Goal: Task Accomplishment & Management: Use online tool/utility

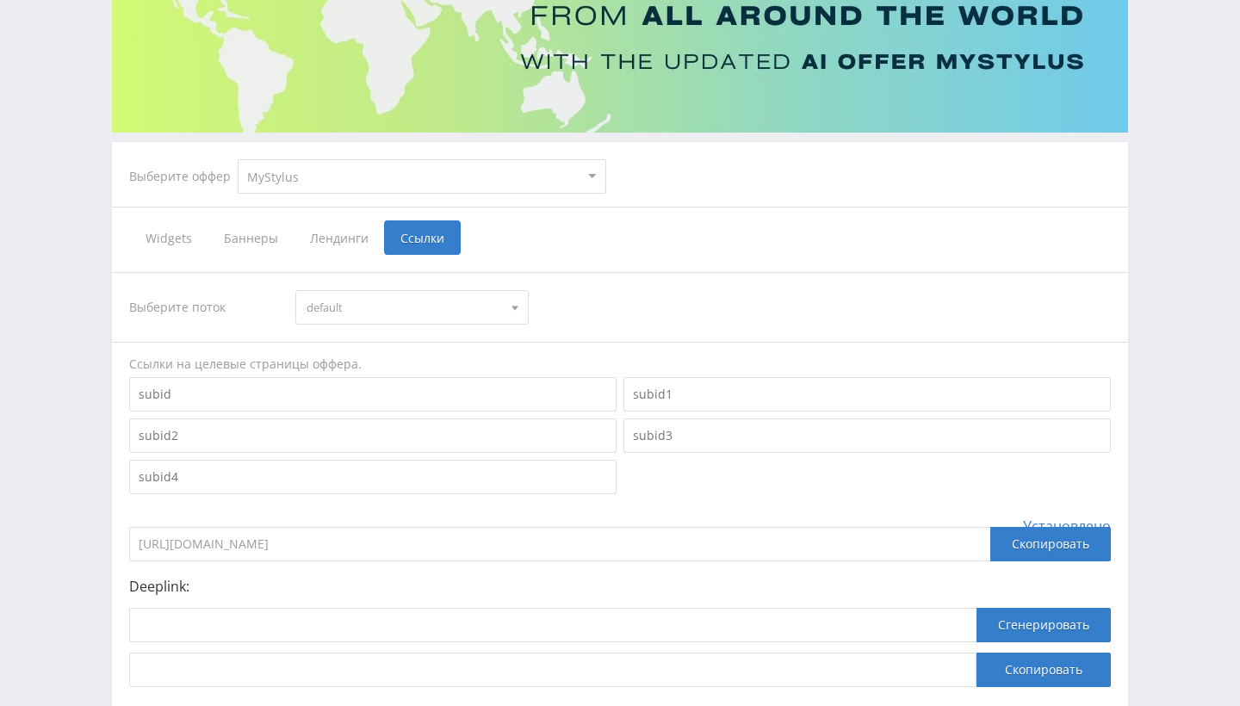
scroll to position [284, 0]
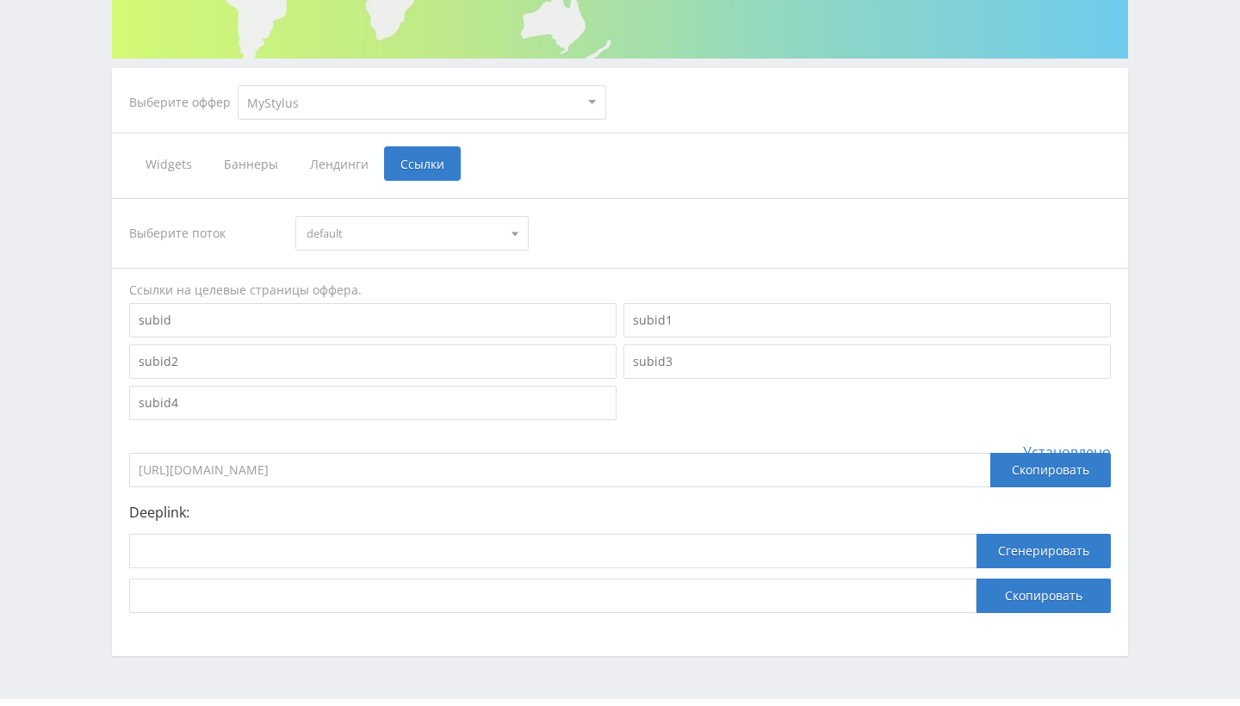
click at [177, 166] on span "Widgets" at bounding box center [168, 163] width 78 height 34
click at [0, 0] on input "Widgets" at bounding box center [0, 0] width 0 height 0
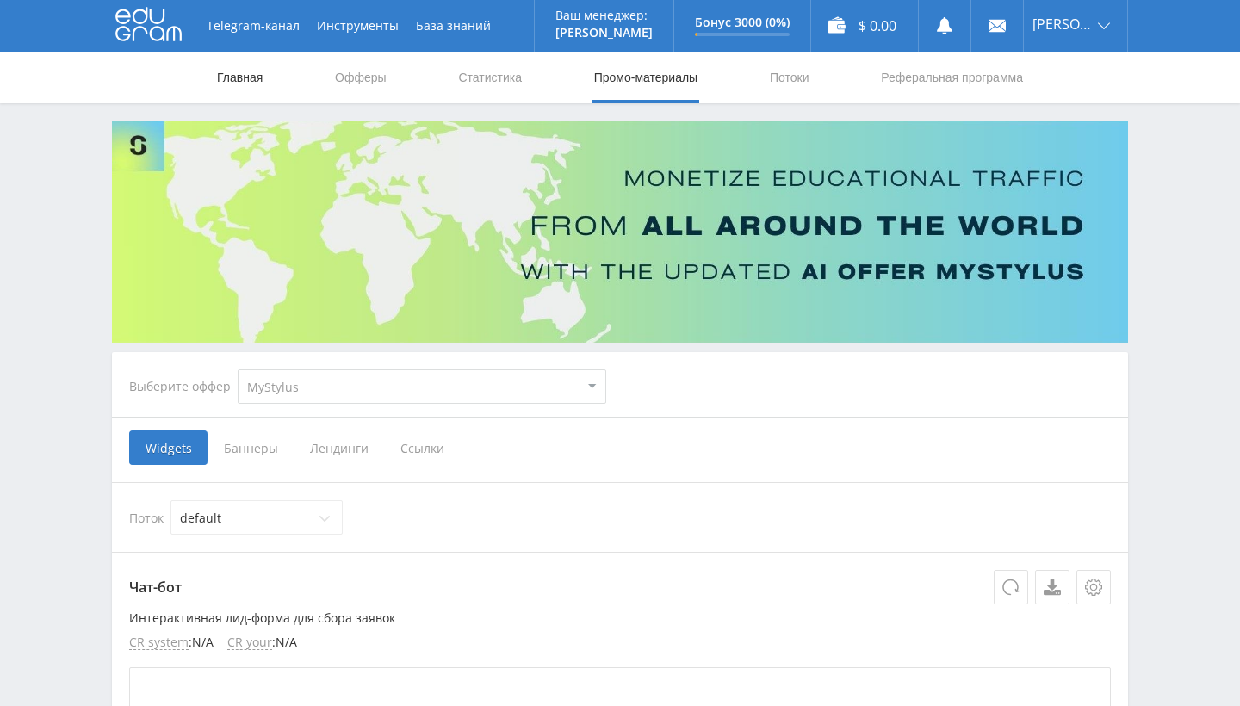
click at [253, 84] on link "Главная" at bounding box center [239, 78] width 49 height 52
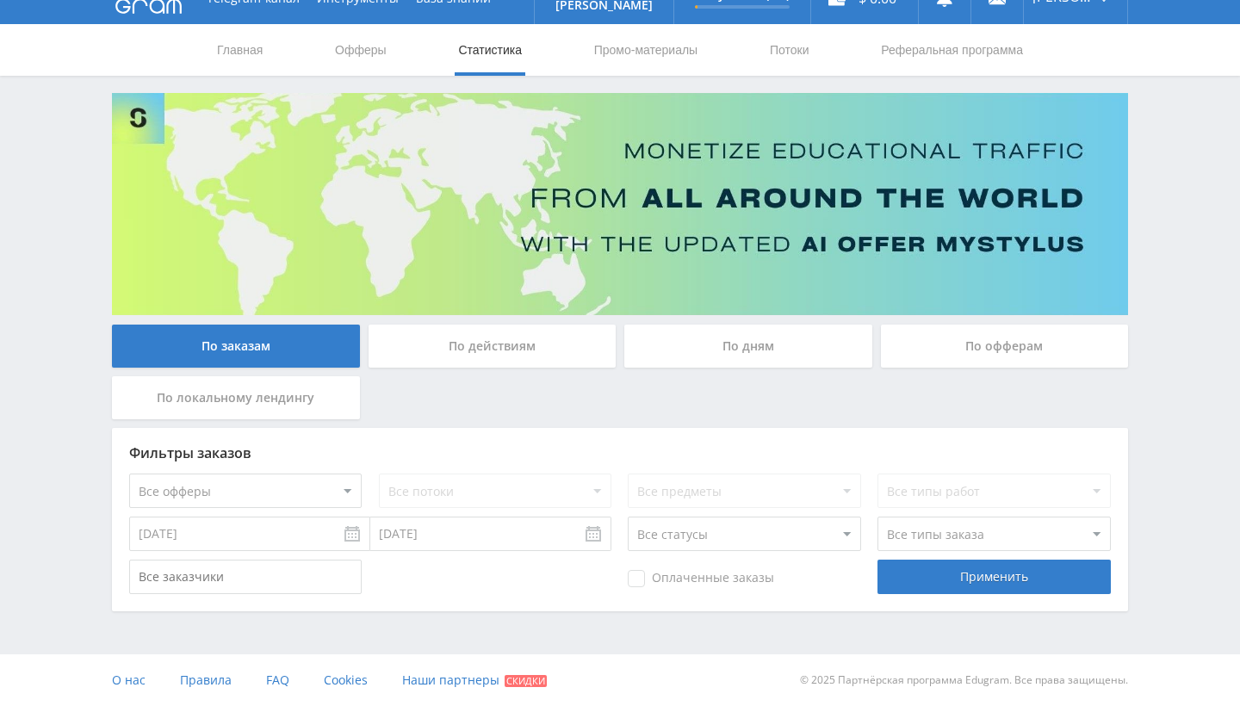
click at [507, 351] on div "По действиям" at bounding box center [493, 346] width 248 height 43
click at [0, 0] on input "По действиям" at bounding box center [0, 0] width 0 height 0
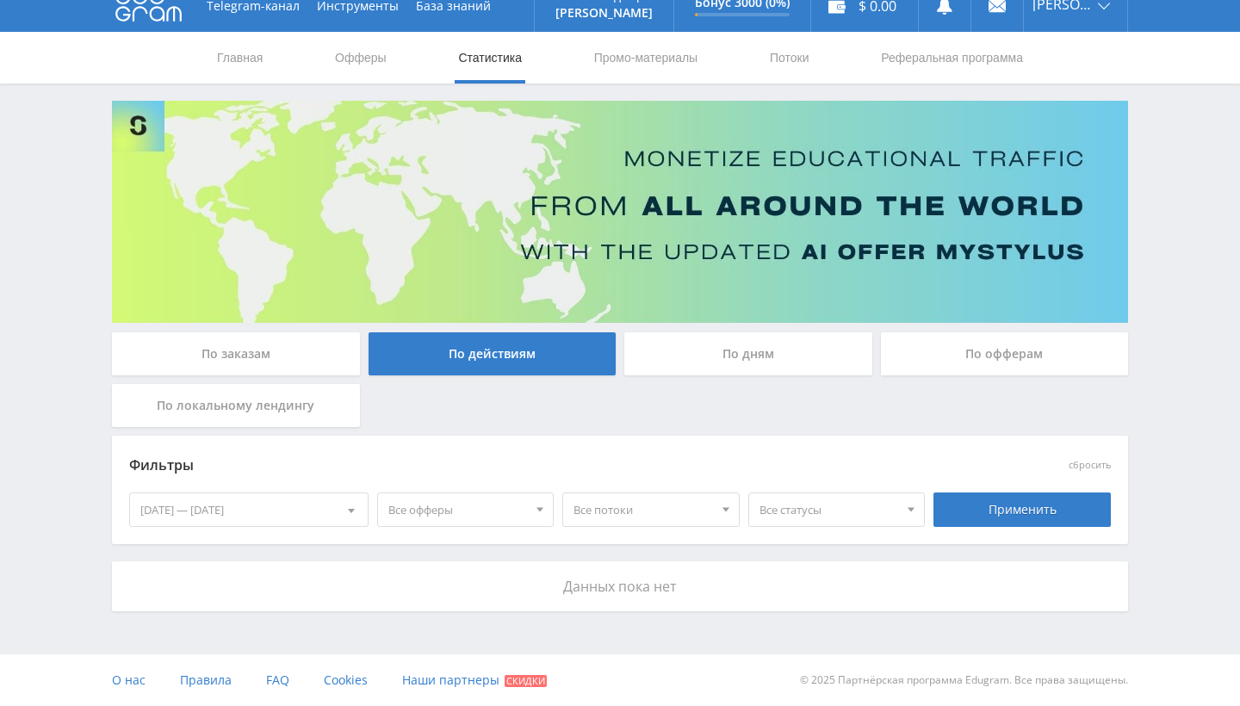
scroll to position [20, 0]
click at [665, 357] on div "По дням" at bounding box center [748, 353] width 248 height 43
click at [0, 0] on input "По дням" at bounding box center [0, 0] width 0 height 0
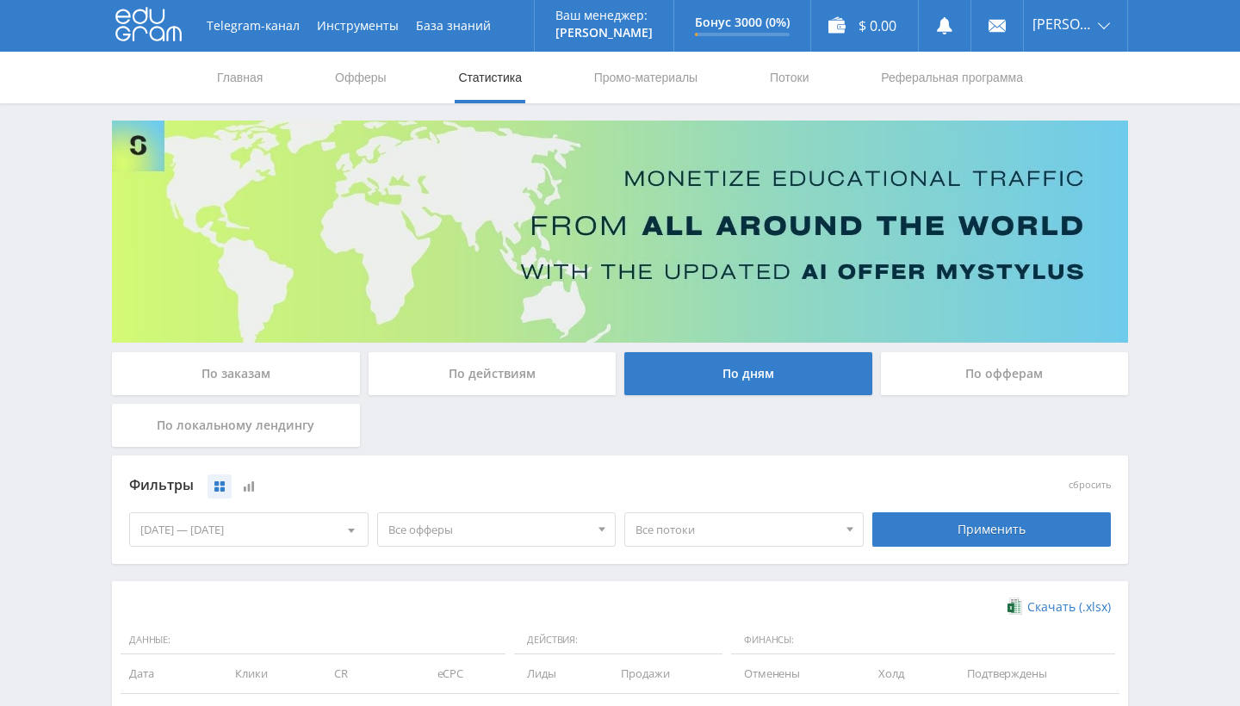
scroll to position [0, 0]
click at [932, 82] on link "Реферальная программа" at bounding box center [952, 78] width 146 height 52
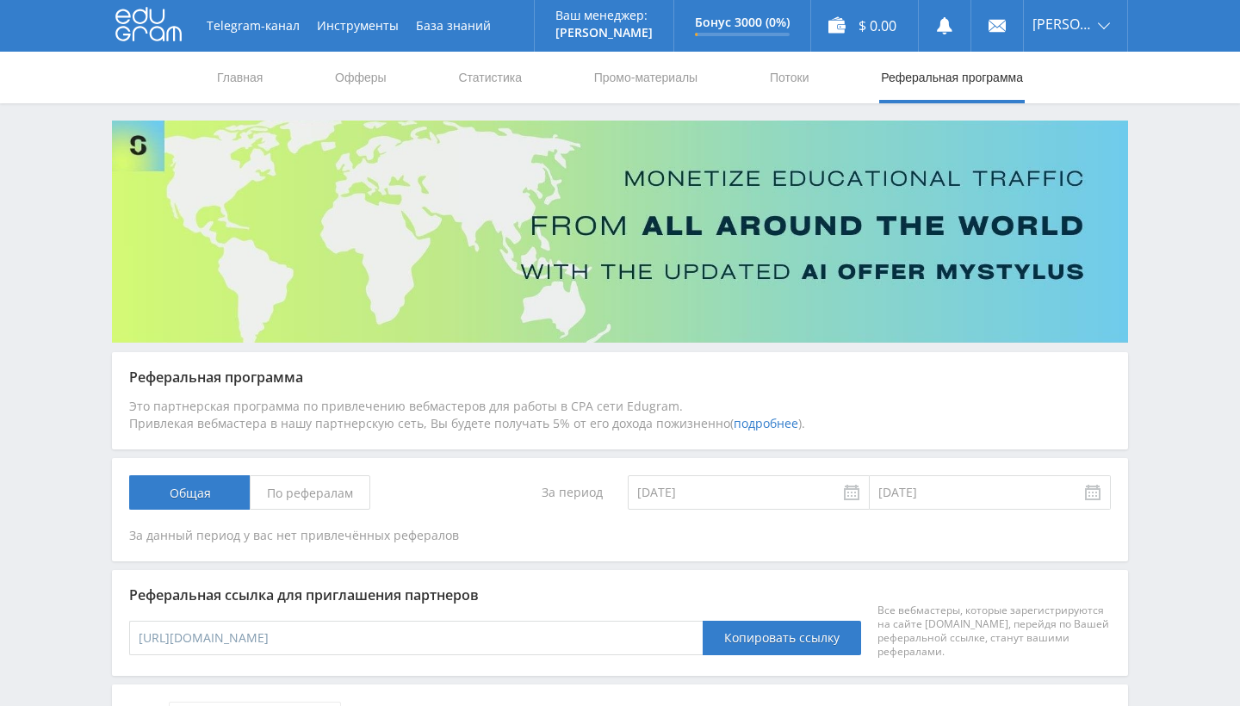
scroll to position [27, 0]
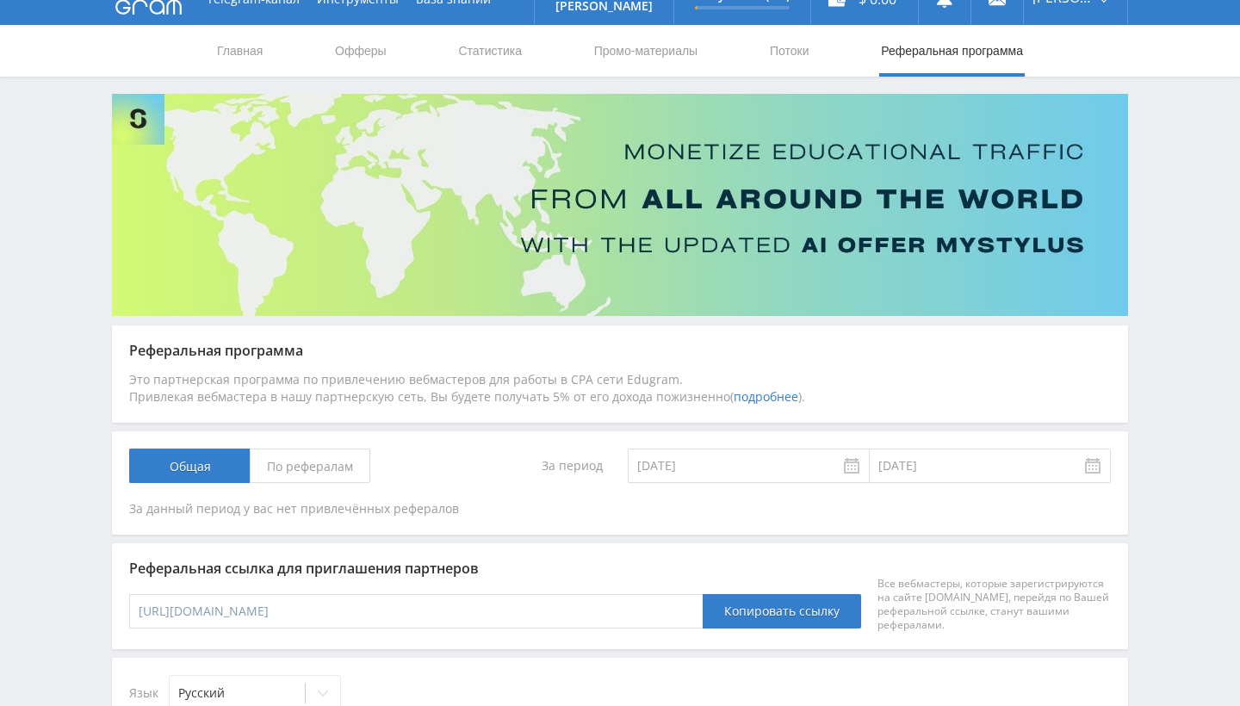
click at [321, 458] on span "По рефералам" at bounding box center [310, 466] width 121 height 34
click at [0, 0] on input "По рефералам" at bounding box center [0, 0] width 0 height 0
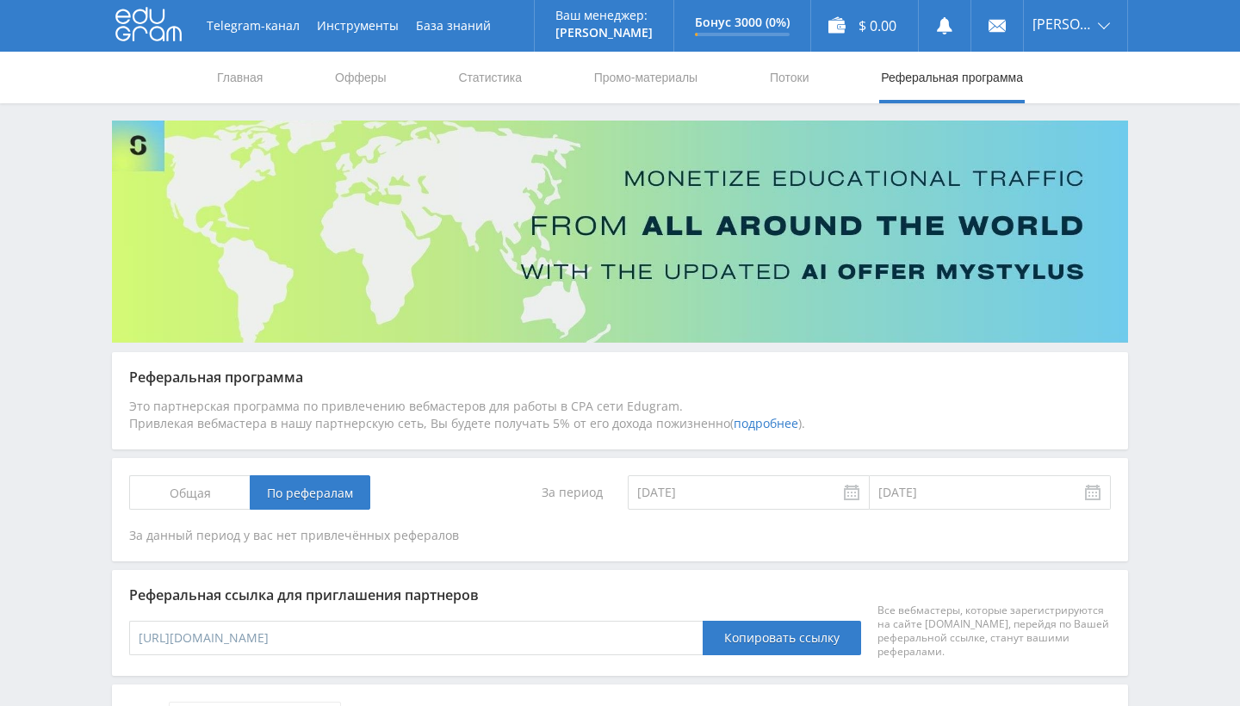
scroll to position [0, 0]
click at [792, 76] on link "Потоки" at bounding box center [789, 78] width 43 height 52
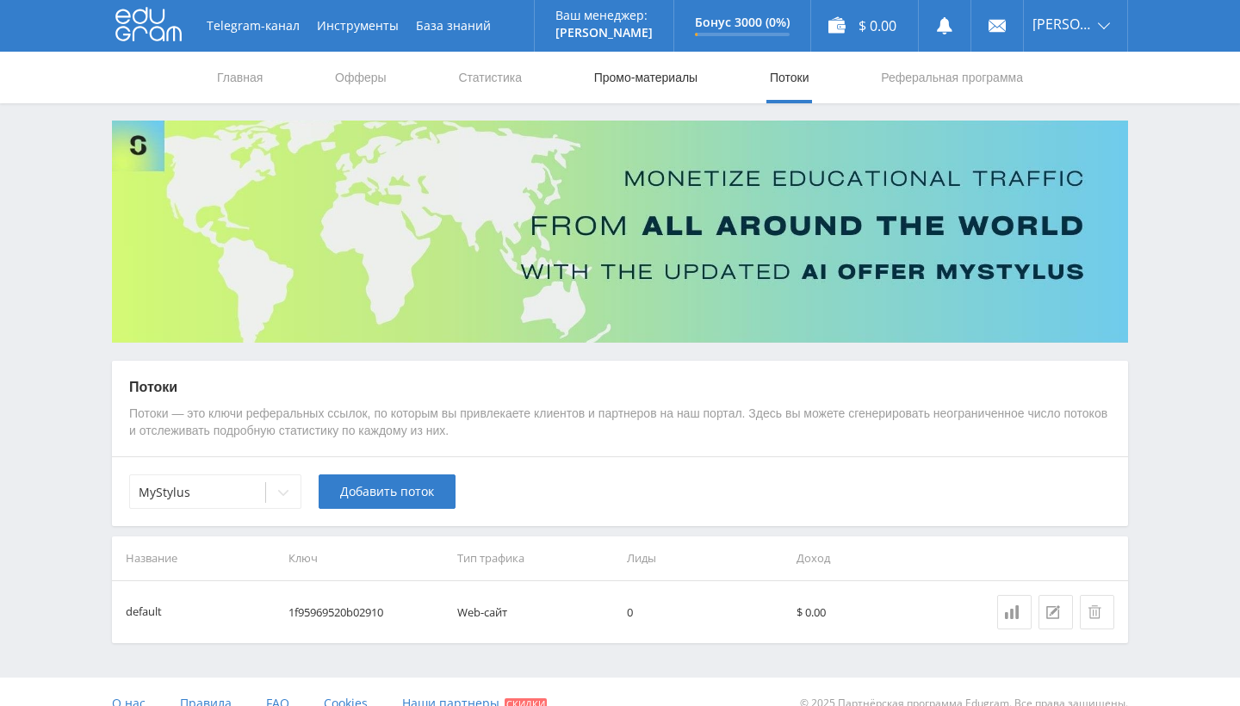
click at [682, 78] on link "Промо-материалы" at bounding box center [645, 78] width 107 height 52
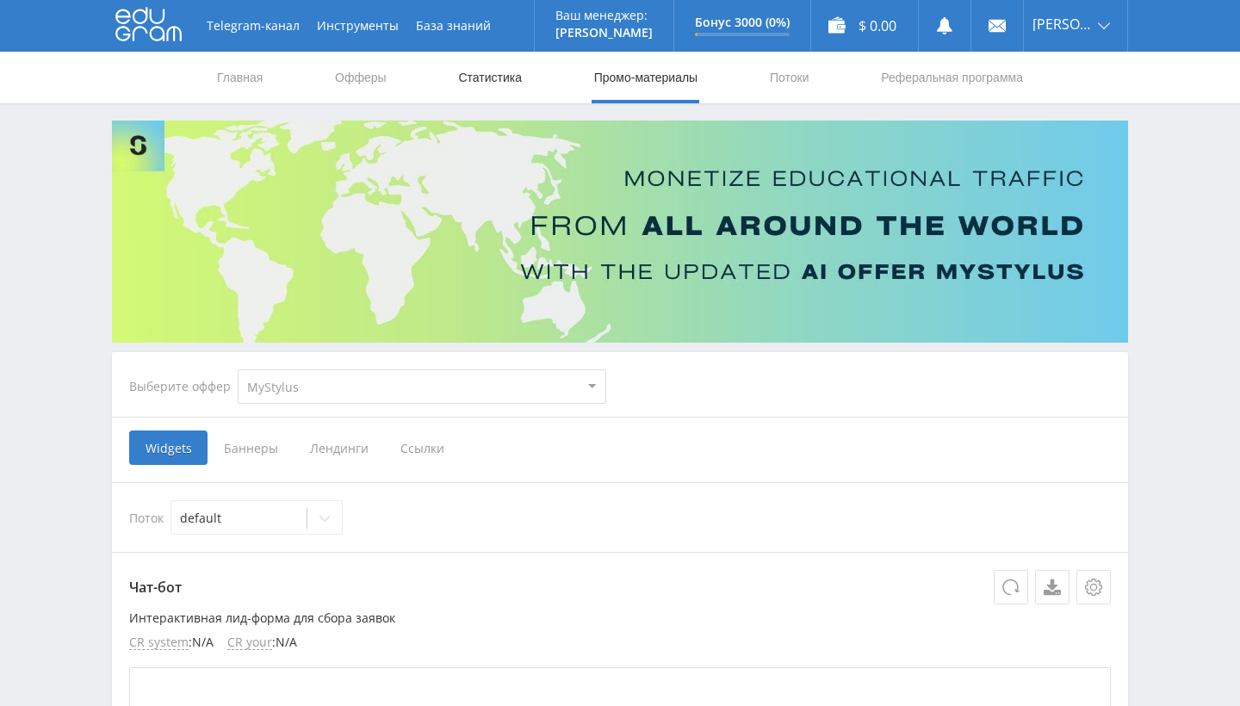
click at [494, 87] on link "Статистика" at bounding box center [489, 78] width 67 height 52
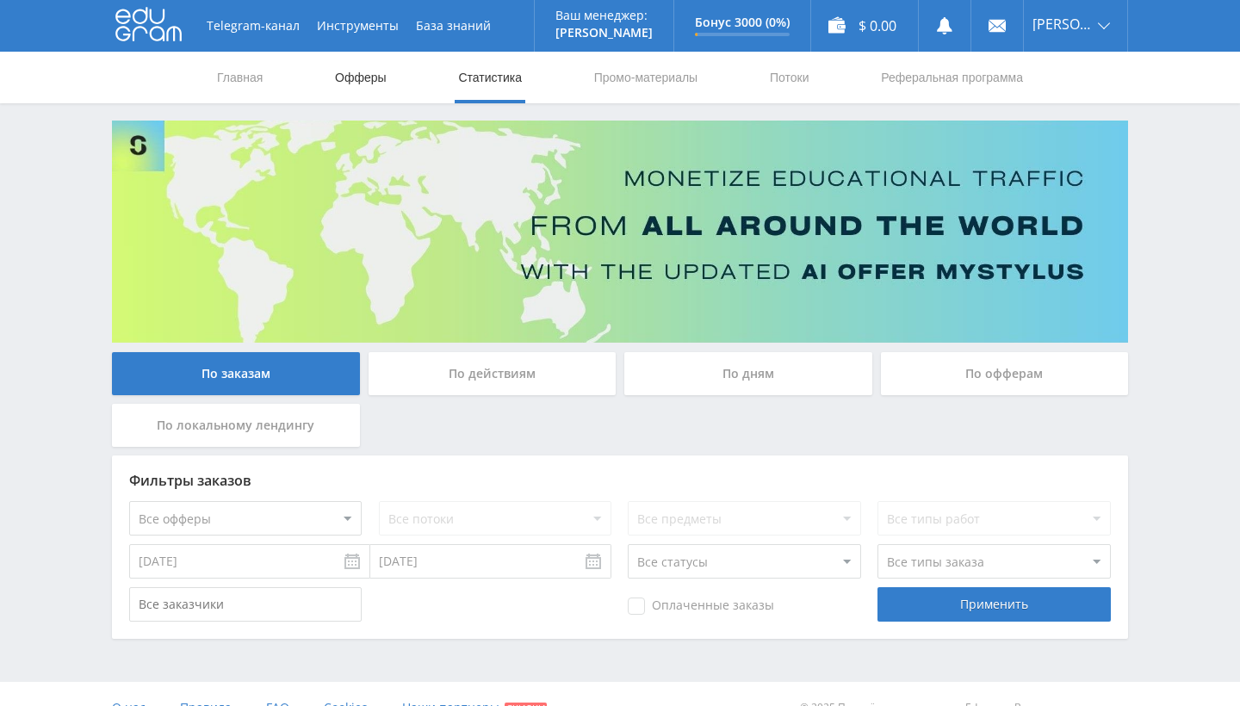
click at [374, 81] on link "Офферы" at bounding box center [360, 78] width 55 height 52
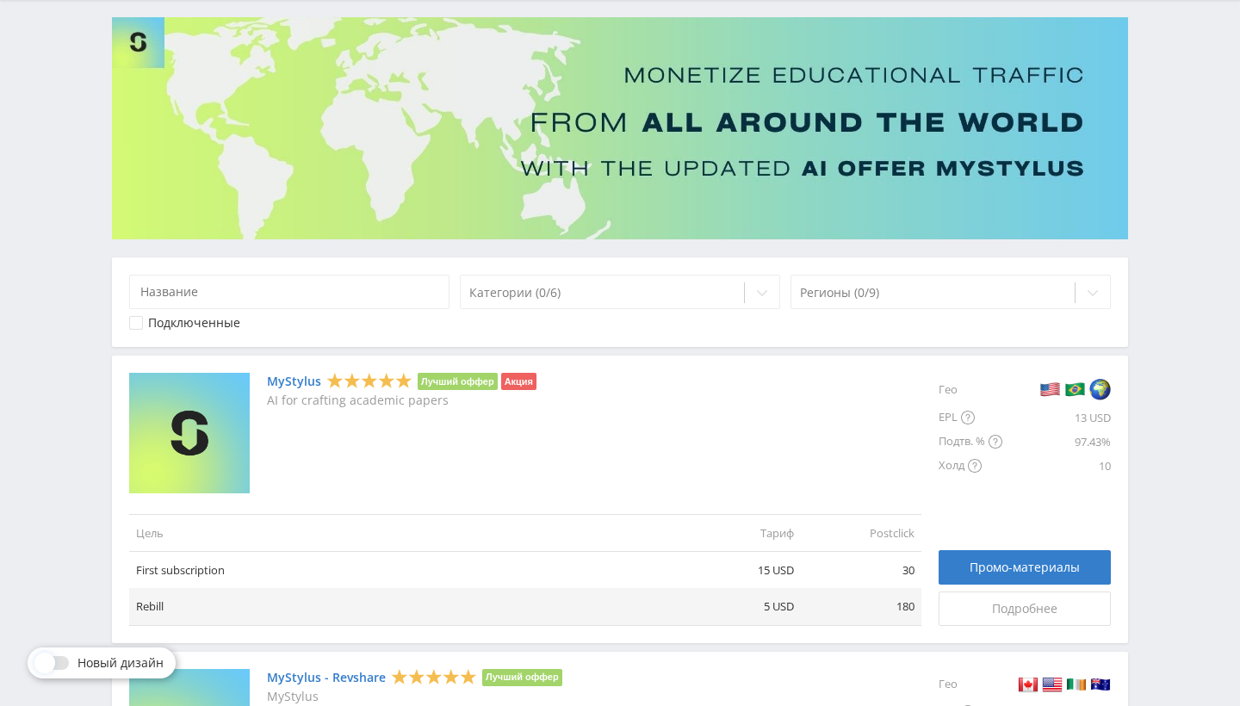
scroll to position [111, 0]
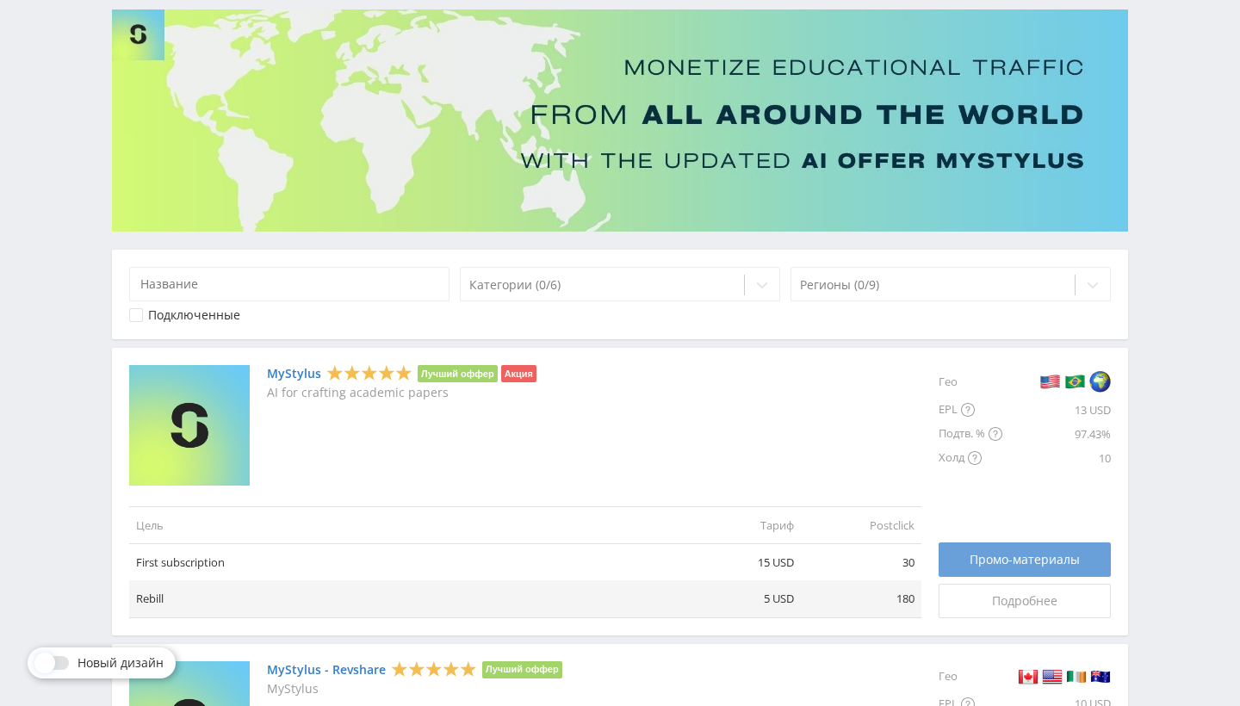
click at [1008, 566] on span "Промо-материалы" at bounding box center [1025, 560] width 110 height 14
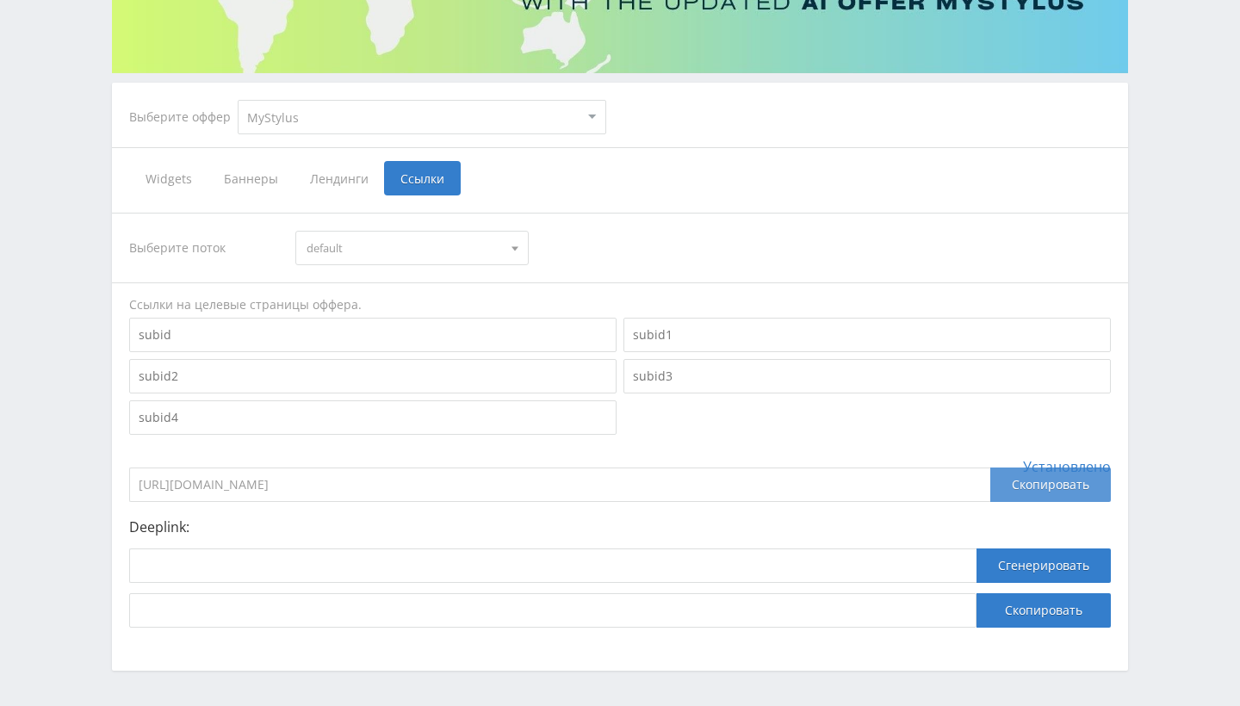
scroll to position [270, 0]
click at [1014, 481] on div "Скопировать" at bounding box center [1050, 485] width 121 height 34
click at [1018, 485] on div "Скопировать" at bounding box center [1050, 485] width 121 height 34
click at [1049, 474] on div "Скопировать" at bounding box center [1050, 485] width 121 height 34
